Goal: Task Accomplishment & Management: Use online tool/utility

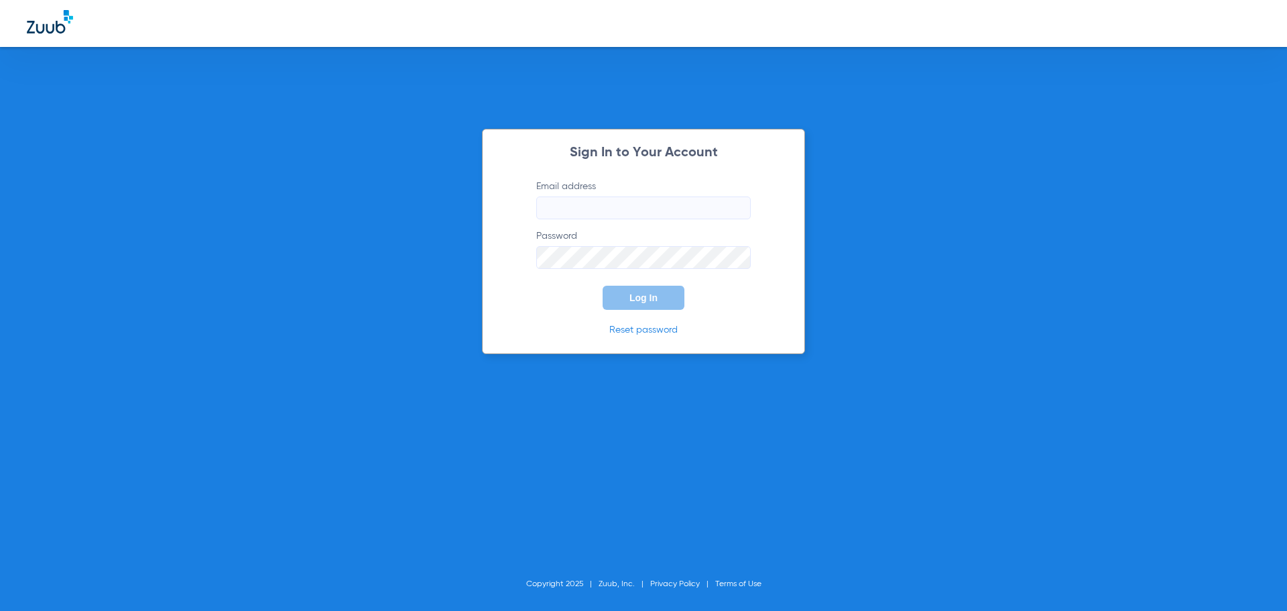
click at [561, 206] on input "Email address" at bounding box center [643, 207] width 215 height 23
type input "a"
click at [668, 204] on input "andreahernandez92" at bounding box center [643, 207] width 215 height 23
click at [603, 286] on button "Log In" at bounding box center [644, 298] width 82 height 24
drag, startPoint x: 701, startPoint y: 206, endPoint x: 644, endPoint y: 209, distance: 57.0
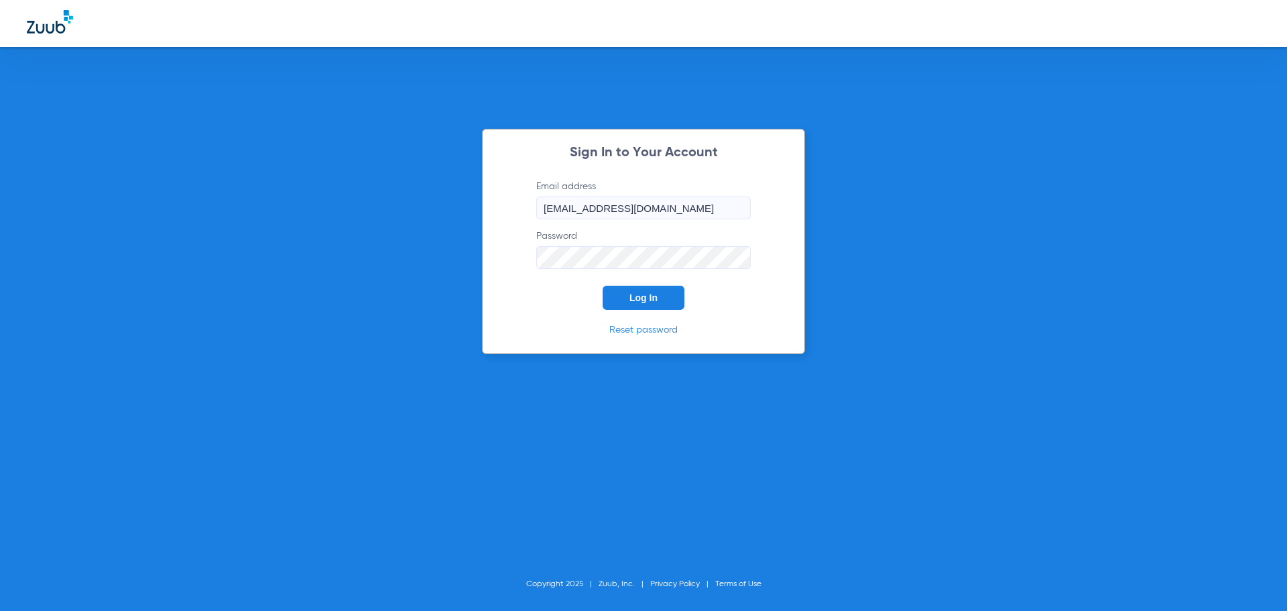
click at [644, 209] on input "[EMAIL_ADDRESS][DOMAIN_NAME]" at bounding box center [643, 207] width 215 height 23
type input "[EMAIL_ADDRESS][DOMAIN_NAME]"
click at [665, 294] on button "Log In" at bounding box center [644, 298] width 82 height 24
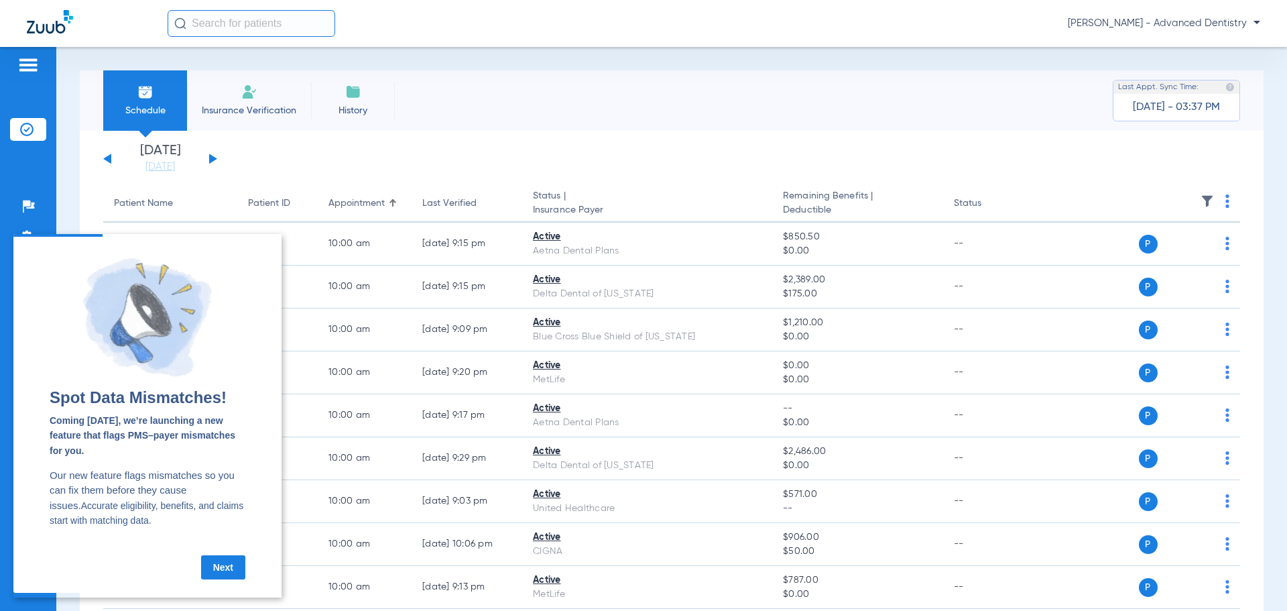
click at [224, 569] on link "Next" at bounding box center [223, 567] width 44 height 24
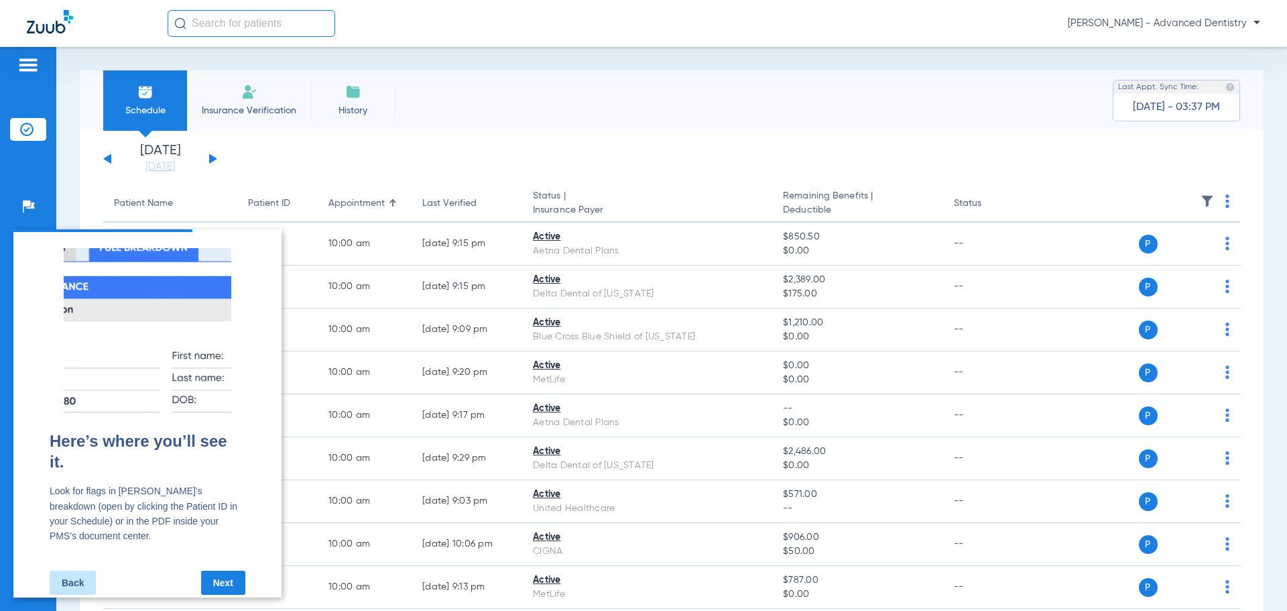
click at [222, 571] on link "Next" at bounding box center [223, 583] width 44 height 24
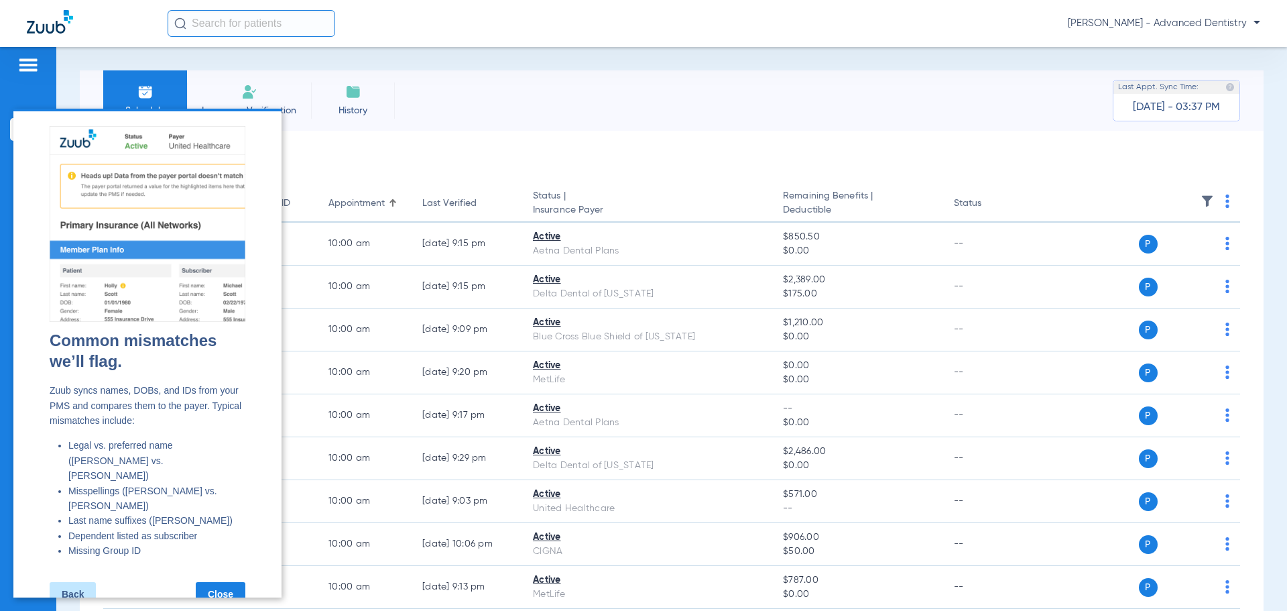
click at [229, 582] on link "Close" at bounding box center [221, 594] width 50 height 24
